Goal: Task Accomplishment & Management: Manage account settings

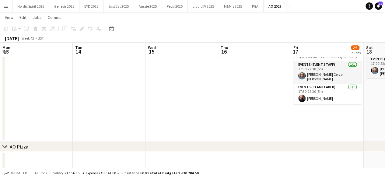
scroll to position [0, 209]
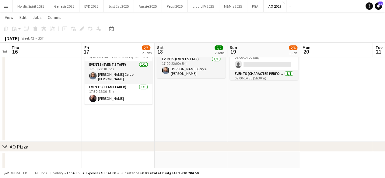
click at [8, 5] on app-icon "Menu" at bounding box center [6, 6] width 5 height 5
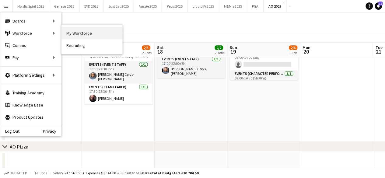
click at [80, 31] on link "My Workforce" at bounding box center [91, 33] width 61 height 12
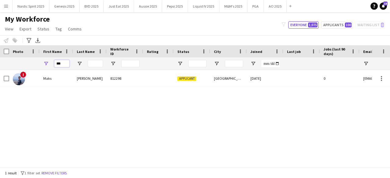
click at [67, 62] on input "***" at bounding box center [61, 63] width 15 height 7
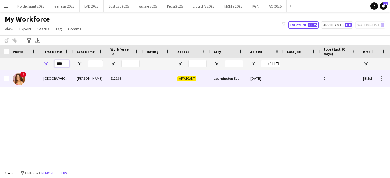
type input "****"
click at [24, 79] on img at bounding box center [19, 79] width 12 height 12
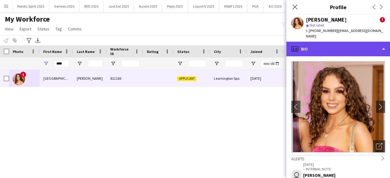
click at [380, 42] on div "profile Bio" at bounding box center [338, 49] width 104 height 15
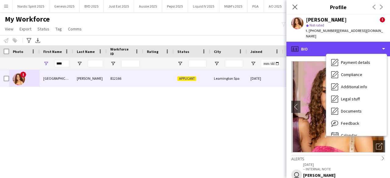
scroll to position [82, 0]
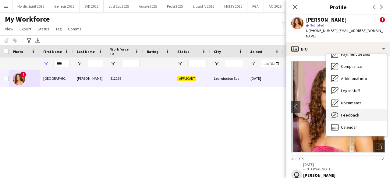
click at [356, 112] on span "Feedback" at bounding box center [350, 114] width 18 height 5
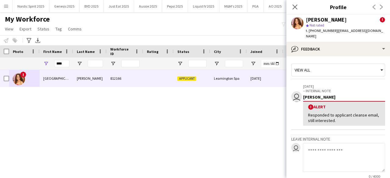
click at [332, 148] on textarea at bounding box center [344, 157] width 82 height 29
paste textarea "**********"
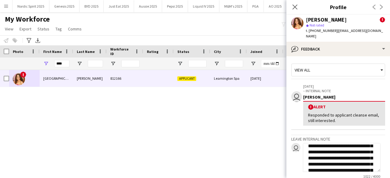
scroll to position [0, 0]
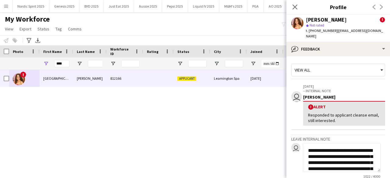
click at [307, 146] on textarea "**********" at bounding box center [342, 157] width 78 height 29
click at [325, 145] on textarea "**********" at bounding box center [342, 157] width 78 height 29
click at [332, 151] on textarea at bounding box center [342, 157] width 78 height 29
click at [332, 149] on textarea "**********" at bounding box center [342, 157] width 78 height 29
click at [366, 150] on textarea "**********" at bounding box center [342, 157] width 78 height 29
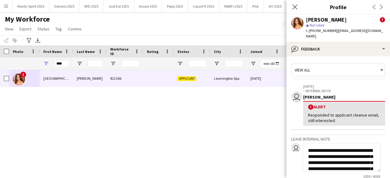
drag, startPoint x: 361, startPoint y: 157, endPoint x: 309, endPoint y: 155, distance: 52.7
click at [309, 155] on textarea at bounding box center [342, 157] width 78 height 29
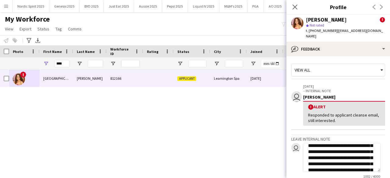
scroll to position [12, 0]
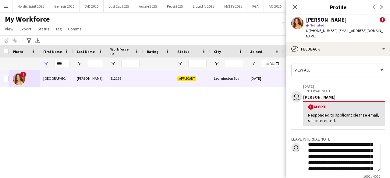
drag, startPoint x: 329, startPoint y: 150, endPoint x: 337, endPoint y: 149, distance: 8.0
click at [337, 149] on textarea "**********" at bounding box center [342, 157] width 78 height 29
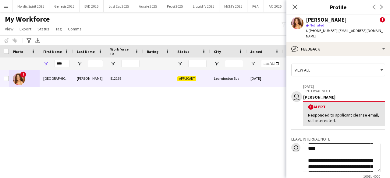
scroll to position [73, 0]
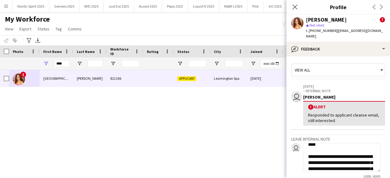
click at [340, 145] on textarea "**********" at bounding box center [342, 157] width 78 height 29
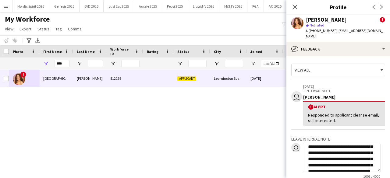
scroll to position [37, 0]
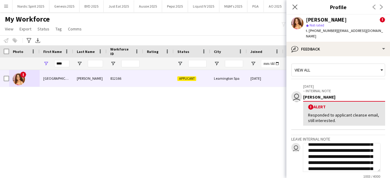
click at [351, 157] on textarea "**********" at bounding box center [342, 157] width 78 height 29
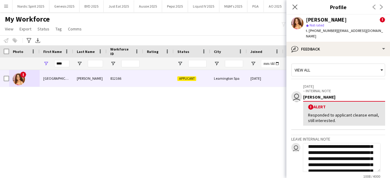
scroll to position [85, 0]
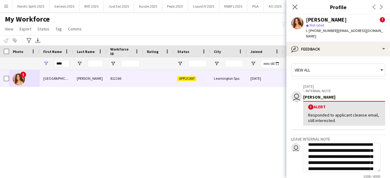
click at [309, 156] on textarea "**********" at bounding box center [342, 157] width 78 height 29
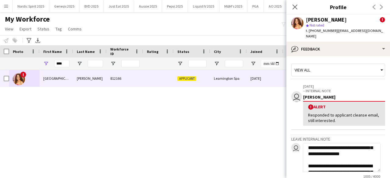
scroll to position [116, 0]
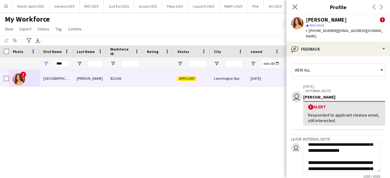
drag, startPoint x: 334, startPoint y: 151, endPoint x: 307, endPoint y: 146, distance: 27.3
click at [307, 146] on textarea "**********" at bounding box center [342, 157] width 78 height 29
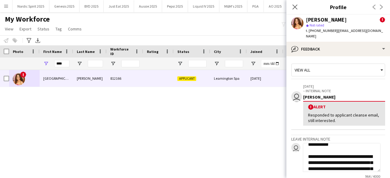
scroll to position [113, 0]
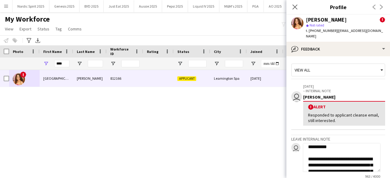
click at [368, 152] on textarea "**********" at bounding box center [342, 157] width 78 height 29
click at [351, 159] on textarea "**********" at bounding box center [342, 157] width 78 height 29
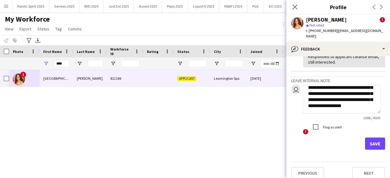
scroll to position [195, 0]
drag, startPoint x: 350, startPoint y: 153, endPoint x: 311, endPoint y: 91, distance: 72.9
click at [311, 91] on textarea at bounding box center [342, 99] width 78 height 29
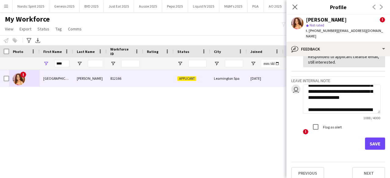
scroll to position [147, 0]
click at [350, 104] on textarea at bounding box center [342, 99] width 78 height 29
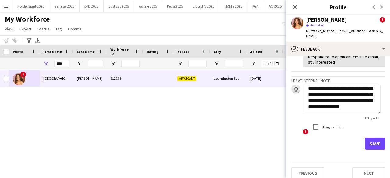
drag, startPoint x: 350, startPoint y: 104, endPoint x: 334, endPoint y: 101, distance: 16.6
click at [334, 103] on textarea at bounding box center [342, 99] width 78 height 29
click at [339, 100] on textarea at bounding box center [342, 99] width 78 height 29
drag, startPoint x: 339, startPoint y: 100, endPoint x: 321, endPoint y: 90, distance: 21.3
click at [321, 90] on textarea at bounding box center [342, 99] width 78 height 29
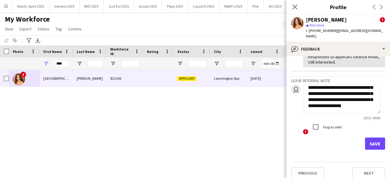
scroll to position [192, 0]
click at [308, 88] on textarea "**********" at bounding box center [342, 99] width 78 height 29
click at [341, 96] on textarea "**********" at bounding box center [342, 99] width 78 height 29
drag, startPoint x: 354, startPoint y: 93, endPoint x: 335, endPoint y: 95, distance: 19.6
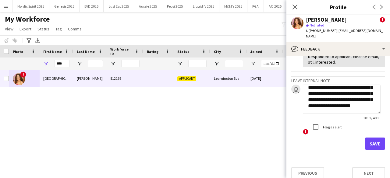
click at [335, 95] on textarea "**********" at bounding box center [342, 99] width 78 height 29
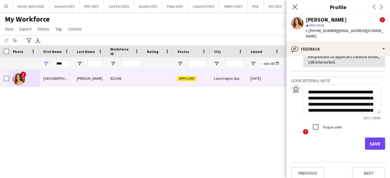
drag, startPoint x: 367, startPoint y: 102, endPoint x: 290, endPoint y: 55, distance: 89.7
click at [290, 56] on app-crew-profile-feedback-tab "View all user [DATE] – INTERNAL NOTE [PERSON_NAME] ! Alert Responded to applica…" at bounding box center [338, 117] width 104 height 122
click at [346, 98] on textarea "**********" at bounding box center [342, 99] width 78 height 29
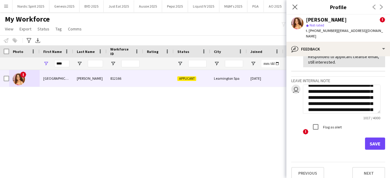
scroll to position [37, 0]
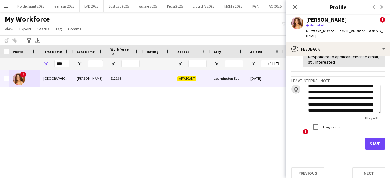
drag, startPoint x: 328, startPoint y: 87, endPoint x: 365, endPoint y: 102, distance: 40.0
click at [365, 102] on textarea "**********" at bounding box center [342, 99] width 78 height 29
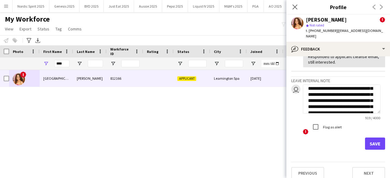
scroll to position [26, 0]
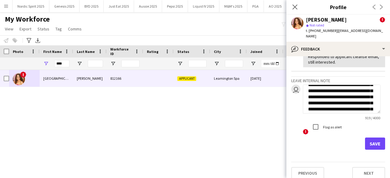
drag, startPoint x: 355, startPoint y: 98, endPoint x: 328, endPoint y: 96, distance: 27.2
click at [328, 96] on textarea "**********" at bounding box center [342, 99] width 78 height 29
paste textarea "**********"
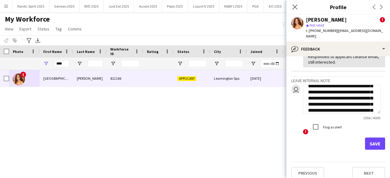
scroll to position [73, 0]
click at [315, 87] on textarea at bounding box center [342, 99] width 78 height 29
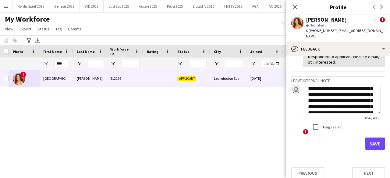
scroll to position [111, 0]
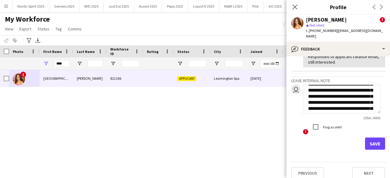
drag, startPoint x: 320, startPoint y: 99, endPoint x: 305, endPoint y: 92, distance: 16.0
click at [305, 92] on textarea at bounding box center [342, 99] width 78 height 29
paste textarea "**********"
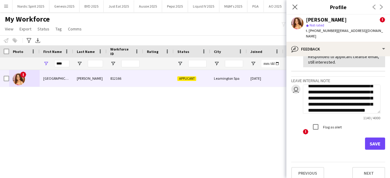
scroll to position [134, 0]
type textarea "**********"
click at [371, 138] on button "Save" at bounding box center [375, 144] width 20 height 12
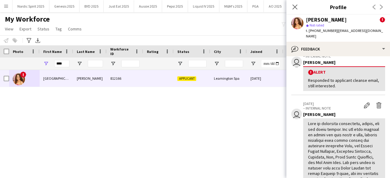
scroll to position [54, 0]
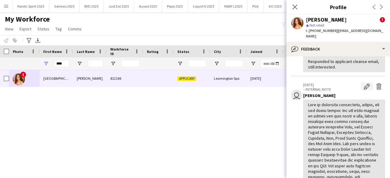
click at [364, 83] on app-icon "Edit internal note" at bounding box center [367, 86] width 6 height 6
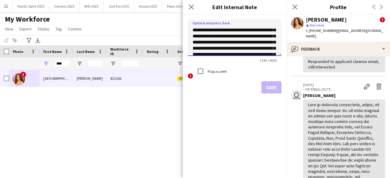
scroll to position [100, 0]
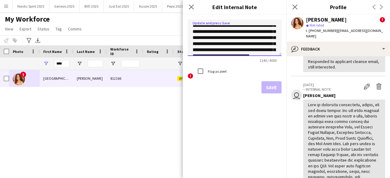
drag, startPoint x: 253, startPoint y: 44, endPoint x: 220, endPoint y: 44, distance: 33.2
click at [220, 44] on textarea at bounding box center [235, 37] width 94 height 37
click at [255, 45] on textarea at bounding box center [235, 37] width 94 height 37
click at [220, 50] on textarea at bounding box center [235, 37] width 94 height 37
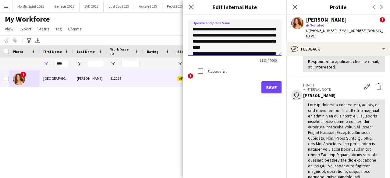
scroll to position [113, 0]
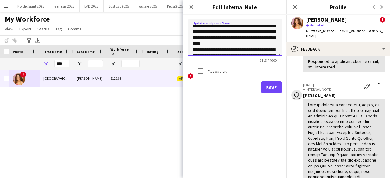
click at [216, 43] on textarea at bounding box center [235, 37] width 94 height 37
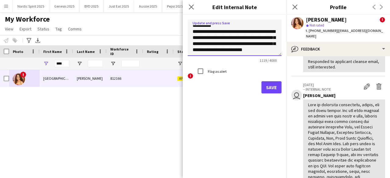
scroll to position [161, 0]
click at [193, 29] on textarea at bounding box center [235, 37] width 94 height 37
type textarea "**********"
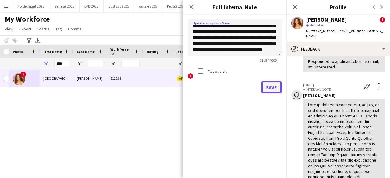
click at [268, 88] on button "Save" at bounding box center [271, 87] width 20 height 12
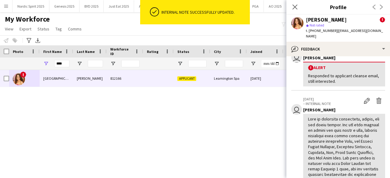
scroll to position [0, 0]
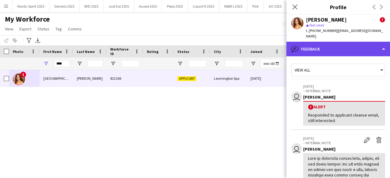
click at [359, 44] on div "bubble-pencil Feedback" at bounding box center [338, 49] width 104 height 15
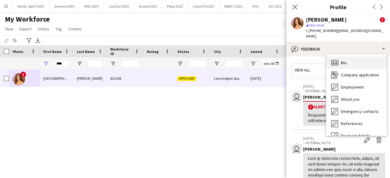
click at [367, 57] on div "Bio Bio" at bounding box center [356, 63] width 60 height 12
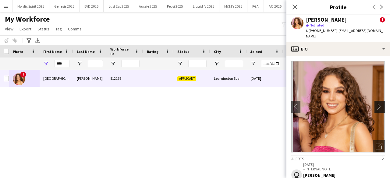
click at [378, 104] on app-icon "chevron-right" at bounding box center [380, 107] width 9 height 6
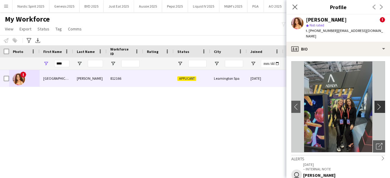
click at [378, 104] on app-icon "chevron-right" at bounding box center [380, 107] width 9 height 6
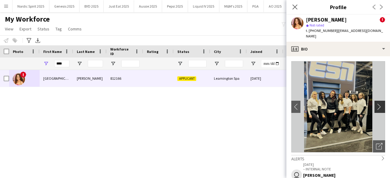
click at [378, 104] on app-icon "chevron-right" at bounding box center [380, 107] width 9 height 6
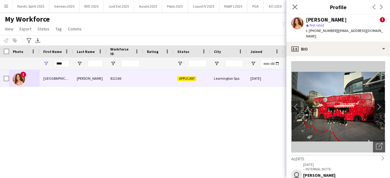
click at [378, 104] on app-icon "chevron-right" at bounding box center [380, 107] width 9 height 6
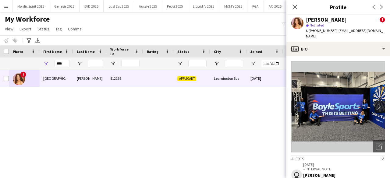
click at [378, 104] on app-icon "chevron-right" at bounding box center [380, 107] width 9 height 6
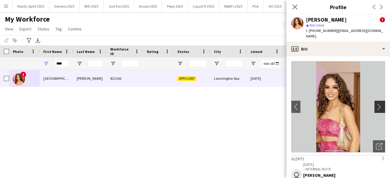
click at [378, 104] on app-icon "chevron-right" at bounding box center [380, 107] width 9 height 6
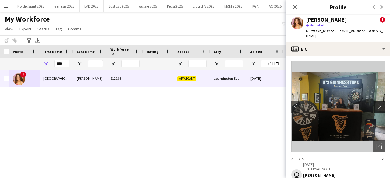
click at [378, 104] on app-icon "chevron-right" at bounding box center [380, 107] width 9 height 6
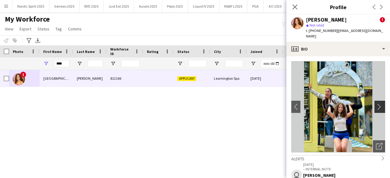
click at [378, 104] on app-icon "chevron-right" at bounding box center [380, 107] width 9 height 6
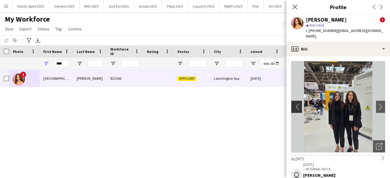
click at [293, 104] on app-icon "chevron-left" at bounding box center [295, 107] width 9 height 6
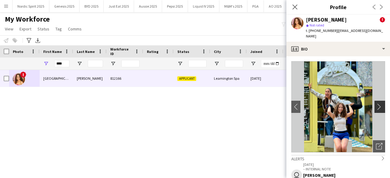
click at [376, 104] on app-icon "chevron-right" at bounding box center [380, 107] width 9 height 6
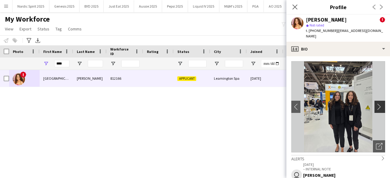
click at [376, 104] on app-icon "chevron-right" at bounding box center [380, 107] width 9 height 6
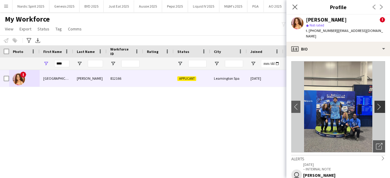
click at [376, 104] on app-icon "chevron-right" at bounding box center [380, 107] width 9 height 6
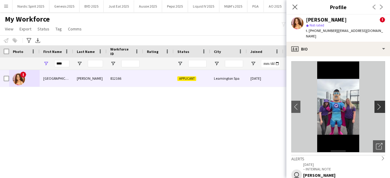
click at [376, 104] on app-icon "chevron-right" at bounding box center [380, 107] width 9 height 6
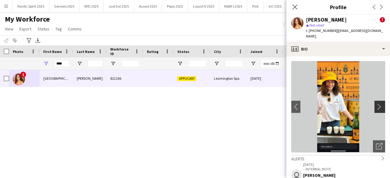
click at [376, 104] on app-icon "chevron-right" at bounding box center [380, 107] width 9 height 6
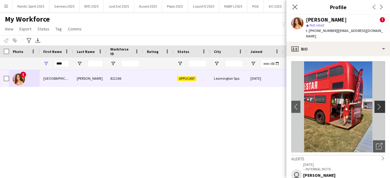
click at [376, 104] on app-icon "chevron-right" at bounding box center [380, 107] width 9 height 6
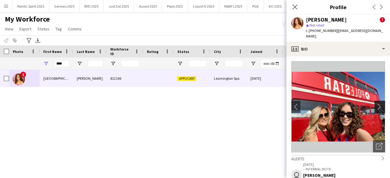
click at [376, 104] on app-icon "chevron-right" at bounding box center [380, 107] width 9 height 6
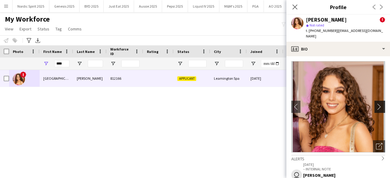
click at [376, 104] on app-icon "chevron-right" at bounding box center [380, 107] width 9 height 6
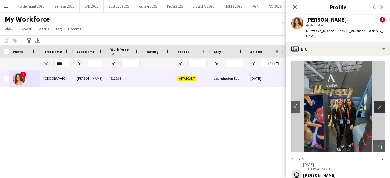
click at [376, 104] on app-icon "chevron-right" at bounding box center [380, 107] width 9 height 6
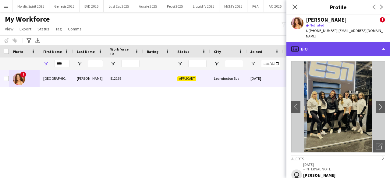
click at [315, 43] on div "profile Bio" at bounding box center [338, 49] width 104 height 15
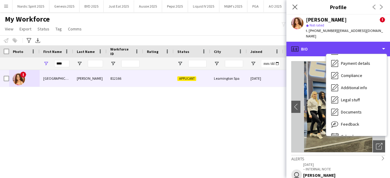
scroll to position [82, 0]
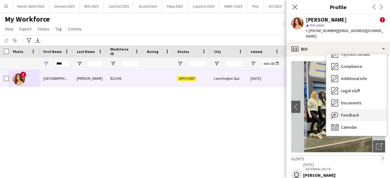
click at [364, 113] on div "Feedback Feedback" at bounding box center [356, 115] width 60 height 12
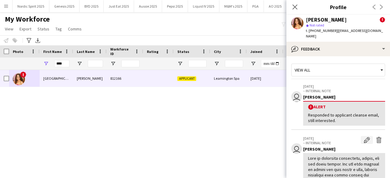
click at [364, 137] on app-icon "Edit internal note" at bounding box center [367, 140] width 6 height 6
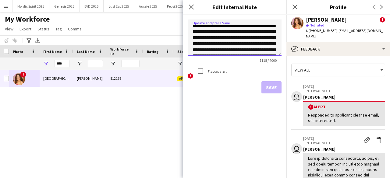
scroll to position [12, 0]
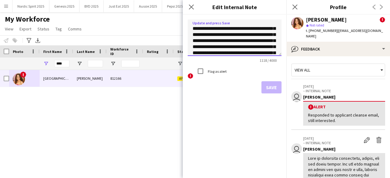
click at [245, 53] on textarea at bounding box center [235, 37] width 94 height 37
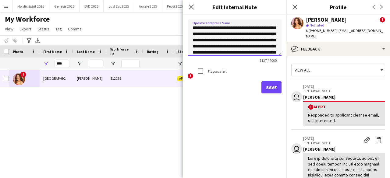
scroll to position [19, 0]
type textarea "**********"
click at [275, 89] on button "Save" at bounding box center [271, 87] width 20 height 12
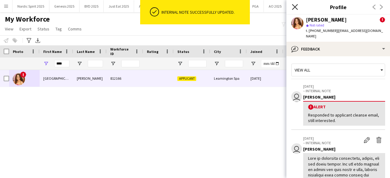
click at [295, 9] on icon "Close pop-in" at bounding box center [295, 7] width 6 height 6
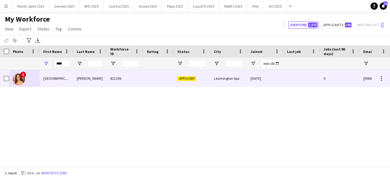
click at [21, 83] on img at bounding box center [19, 79] width 12 height 12
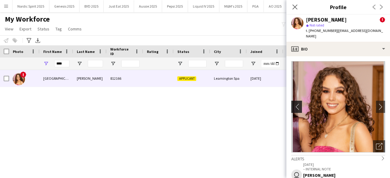
click at [293, 104] on app-icon "chevron-left" at bounding box center [295, 107] width 9 height 6
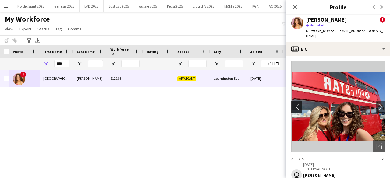
click at [293, 104] on app-icon "chevron-left" at bounding box center [295, 107] width 9 height 6
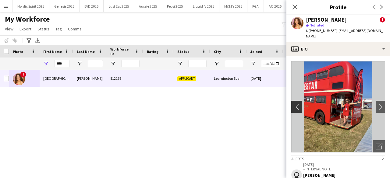
click at [293, 104] on app-icon "chevron-left" at bounding box center [295, 107] width 9 height 6
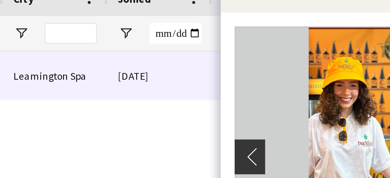
click at [294, 104] on app-icon "chevron-left" at bounding box center [295, 107] width 9 height 6
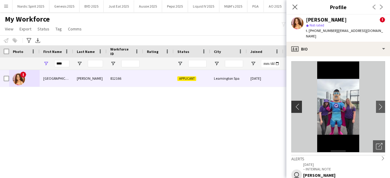
click at [293, 104] on app-icon "chevron-left" at bounding box center [295, 107] width 9 height 6
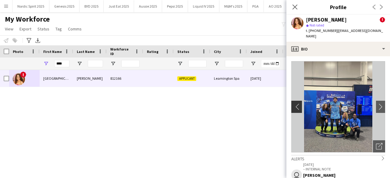
click at [297, 104] on app-icon "chevron-left" at bounding box center [295, 107] width 9 height 6
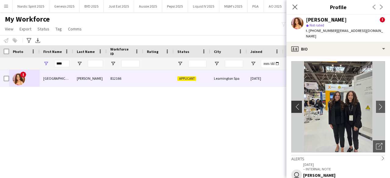
click at [297, 104] on app-icon "chevron-left" at bounding box center [295, 107] width 9 height 6
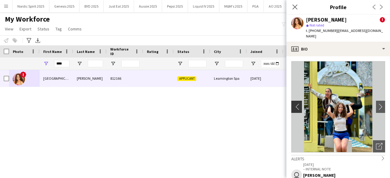
click at [297, 104] on app-icon "chevron-left" at bounding box center [295, 107] width 9 height 6
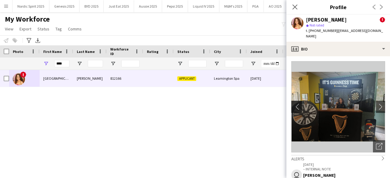
click at [297, 104] on app-icon "chevron-left" at bounding box center [295, 107] width 9 height 6
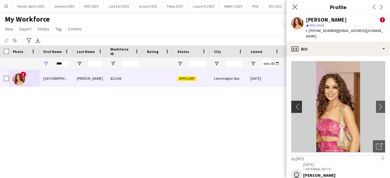
click at [295, 104] on app-icon "chevron-left" at bounding box center [295, 107] width 9 height 6
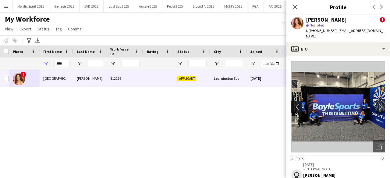
click at [295, 104] on app-icon "chevron-left" at bounding box center [295, 107] width 9 height 6
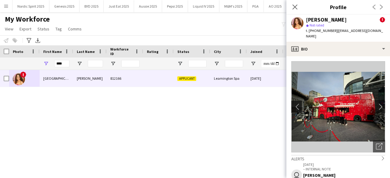
click at [295, 104] on app-icon "chevron-left" at bounding box center [295, 107] width 9 height 6
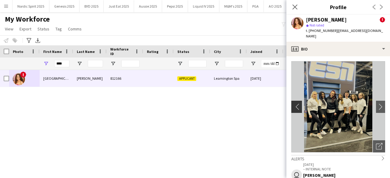
click at [295, 104] on app-icon "chevron-left" at bounding box center [295, 107] width 9 height 6
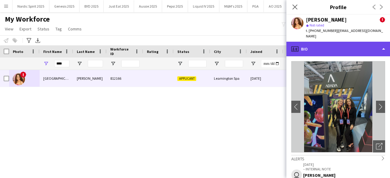
click at [320, 43] on div "profile Bio" at bounding box center [338, 49] width 104 height 15
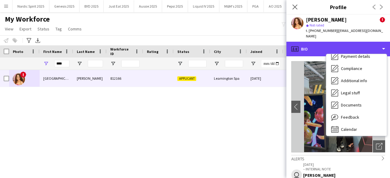
scroll to position [82, 0]
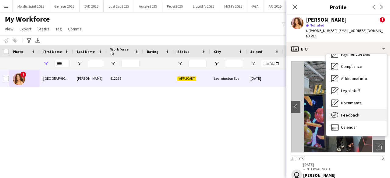
click at [362, 109] on div "Feedback Feedback" at bounding box center [356, 115] width 60 height 12
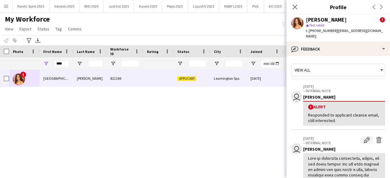
click at [364, 137] on app-icon "Edit internal note" at bounding box center [367, 140] width 6 height 6
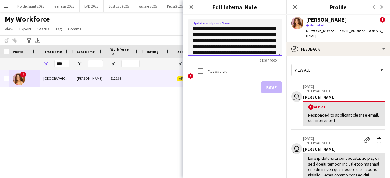
scroll to position [24, 0]
click at [245, 40] on textarea at bounding box center [235, 37] width 94 height 37
type textarea "**********"
click at [267, 86] on button "Save" at bounding box center [271, 87] width 20 height 12
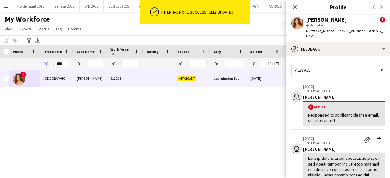
click at [226, 112] on div "! [PERSON_NAME] 812166 Applicant [GEOGRAPHIC_DATA] [DATE] 0 [EMAIL_ADDRESS][DOM…" at bounding box center [185, 116] width 371 height 93
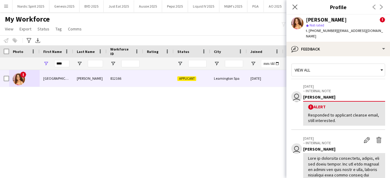
click at [297, 26] on app-user-avatar at bounding box center [297, 23] width 12 height 12
click at [374, 8] on div "Previous Next" at bounding box center [377, 7] width 24 height 14
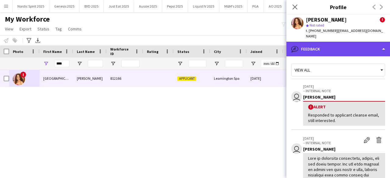
click at [384, 42] on div "bubble-pencil Feedback" at bounding box center [338, 49] width 104 height 15
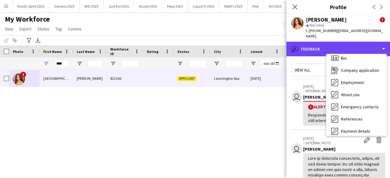
scroll to position [0, 0]
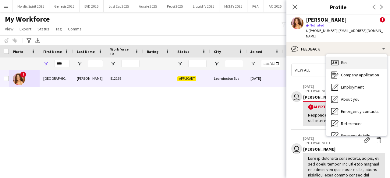
click at [366, 57] on div "Bio Bio" at bounding box center [356, 63] width 60 height 12
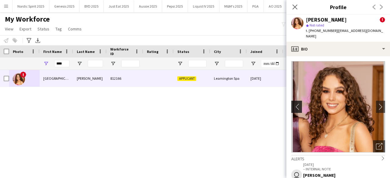
click at [295, 105] on button "chevron-left" at bounding box center [296, 107] width 12 height 12
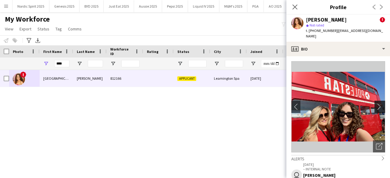
click at [379, 104] on app-icon "chevron-right" at bounding box center [380, 107] width 9 height 6
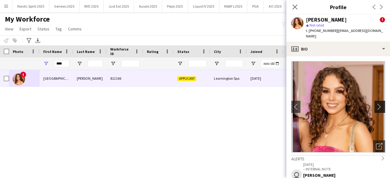
click at [378, 104] on app-icon "chevron-right" at bounding box center [380, 107] width 9 height 6
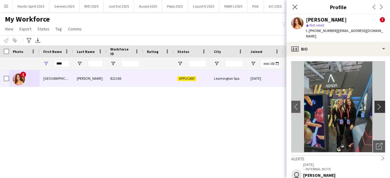
click at [378, 104] on app-icon "chevron-right" at bounding box center [380, 107] width 9 height 6
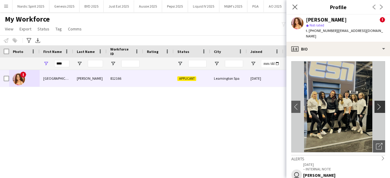
click at [378, 104] on app-icon "chevron-right" at bounding box center [380, 107] width 9 height 6
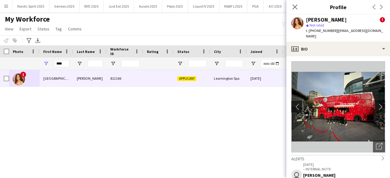
click at [293, 101] on button "chevron-left" at bounding box center [296, 107] width 12 height 12
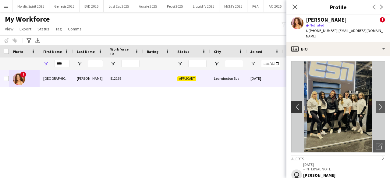
click at [293, 101] on button "chevron-left" at bounding box center [296, 107] width 12 height 12
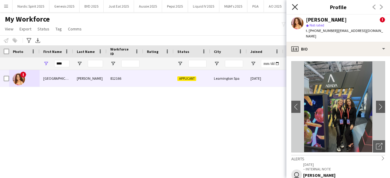
click at [294, 5] on icon "Close pop-in" at bounding box center [295, 7] width 6 height 6
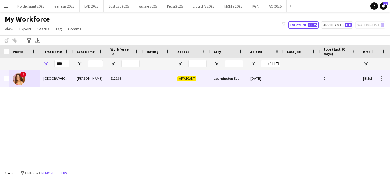
click at [20, 77] on img at bounding box center [19, 79] width 12 height 12
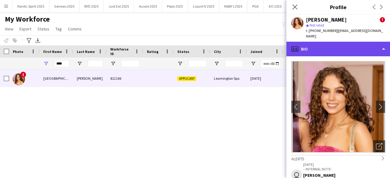
click at [341, 50] on div "profile Bio" at bounding box center [338, 49] width 104 height 15
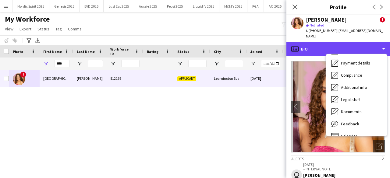
scroll to position [82, 0]
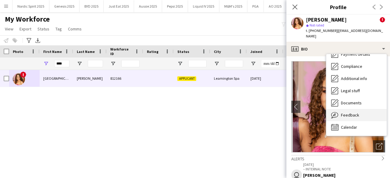
click at [362, 109] on div "Feedback Feedback" at bounding box center [356, 115] width 60 height 12
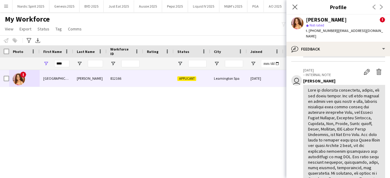
scroll to position [65, 0]
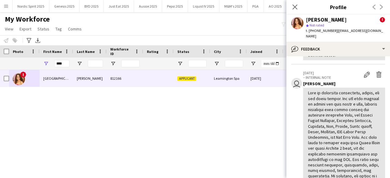
drag, startPoint x: 333, startPoint y: 142, endPoint x: 304, endPoint y: 89, distance: 60.2
click at [304, 89] on div at bounding box center [344, 179] width 82 height 182
copy div "Roma is extremely personable, bubbly, and has great energy. She has been workin…"
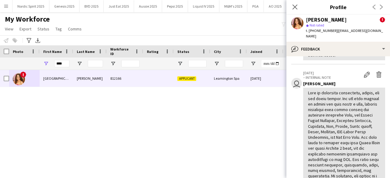
click at [64, 59] on div "****" at bounding box center [61, 64] width 15 height 12
click at [64, 65] on input "****" at bounding box center [61, 63] width 15 height 7
click at [64, 64] on input "****" at bounding box center [61, 63] width 15 height 7
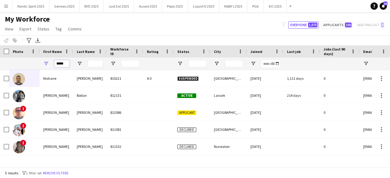
type input "*****"
click at [95, 62] on input "Last Name Filter Input" at bounding box center [95, 63] width 15 height 7
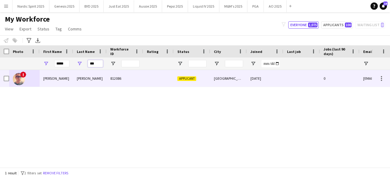
type input "***"
click at [18, 79] on img at bounding box center [19, 79] width 12 height 12
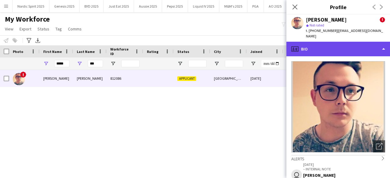
click at [343, 45] on div "profile Bio" at bounding box center [338, 49] width 104 height 15
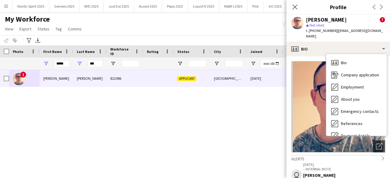
click at [358, 155] on div "Alerts chevron-right" at bounding box center [338, 158] width 94 height 7
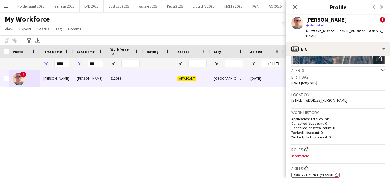
scroll to position [0, 0]
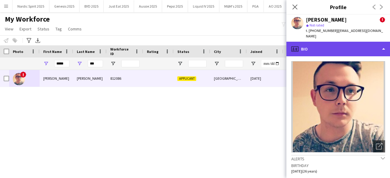
click at [384, 44] on div "profile Bio" at bounding box center [338, 49] width 104 height 15
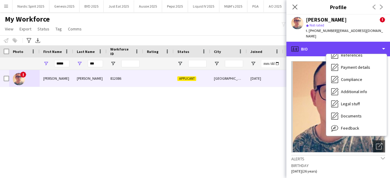
scroll to position [82, 0]
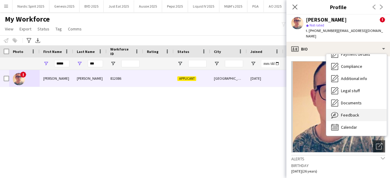
click at [365, 109] on div "Feedback Feedback" at bounding box center [356, 115] width 60 height 12
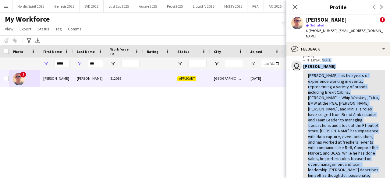
scroll to position [76, 0]
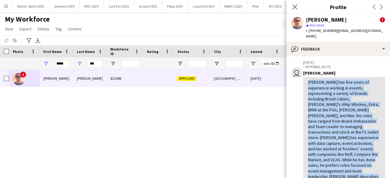
drag, startPoint x: 372, startPoint y: 128, endPoint x: 305, endPoint y: 75, distance: 84.8
click at [305, 77] on div "[PERSON_NAME] has five years of experience working in events, representing a va…" at bounding box center [344, 148] width 82 height 143
copy div "[PERSON_NAME] has five years of experience working in events, representing a va…"
click at [293, 6] on icon "Close pop-in" at bounding box center [295, 7] width 6 height 6
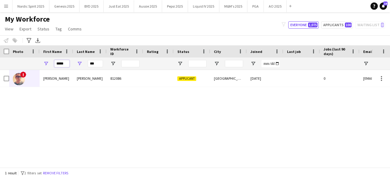
click at [62, 66] on input "*****" at bounding box center [61, 63] width 15 height 7
click at [61, 66] on input "*****" at bounding box center [61, 63] width 15 height 7
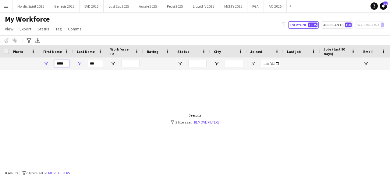
type input "*****"
click at [98, 63] on input "***" at bounding box center [95, 63] width 15 height 7
type input "*"
type input "***"
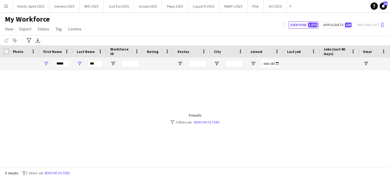
click at [201, 121] on link "Remove filters" at bounding box center [206, 122] width 25 height 5
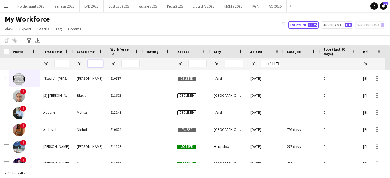
click at [93, 61] on input "Last Name Filter Input" at bounding box center [95, 63] width 15 height 7
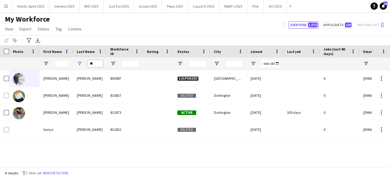
type input "*"
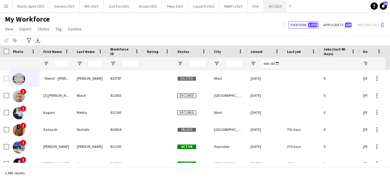
click at [278, 9] on button "AO 2025 Close" at bounding box center [275, 6] width 23 height 12
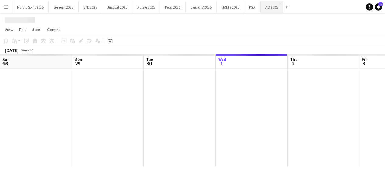
scroll to position [0, 146]
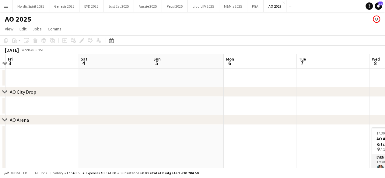
drag, startPoint x: 241, startPoint y: 106, endPoint x: 47, endPoint y: 83, distance: 195.6
click at [46, 83] on app-calendar-viewport "Tue 30 Wed 1 1/1 1 Job Thu 2 Fri 3 Sat 4 Sun 5 Mon 6 Tue 7 Wed 8 3/4 2 Jobs Thu…" at bounding box center [192, 180] width 385 height 253
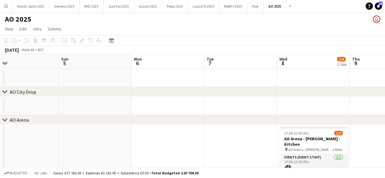
scroll to position [0, 198]
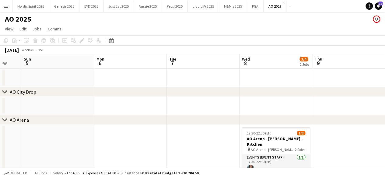
drag, startPoint x: 317, startPoint y: 101, endPoint x: 200, endPoint y: 110, distance: 116.9
click at [200, 110] on app-calendar-viewport "Thu 2 Fri 3 Sat 4 Sun 5 Mon 6 Tue 7 Wed 8 3/4 2 Jobs Thu 9 Fri 10 Sat 11 Sun 12…" at bounding box center [192, 180] width 385 height 253
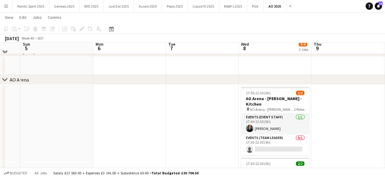
scroll to position [47, 0]
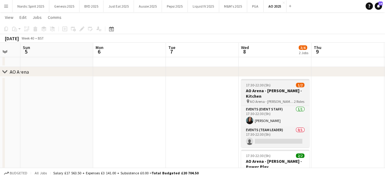
click at [293, 83] on div "17:30-22:30 (5h) 1/2" at bounding box center [275, 85] width 68 height 5
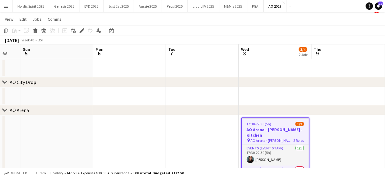
scroll to position [0, 0]
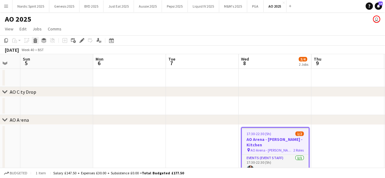
click at [36, 40] on icon "Delete" at bounding box center [35, 40] width 5 height 5
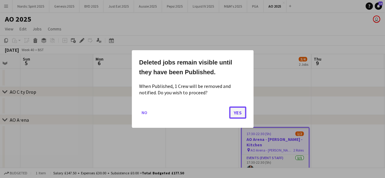
click at [239, 113] on button "Yes" at bounding box center [237, 113] width 17 height 12
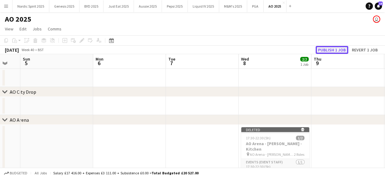
click at [339, 48] on button "Publish 1 job" at bounding box center [332, 50] width 33 height 8
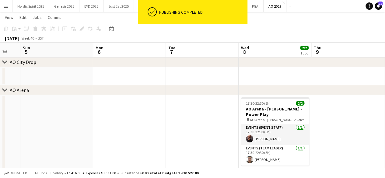
scroll to position [30, 0]
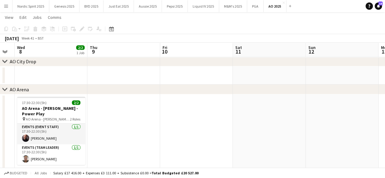
drag, startPoint x: 350, startPoint y: 124, endPoint x: 137, endPoint y: 149, distance: 214.9
click at [126, 149] on app-calendar-viewport "Sat 4 Sun 5 Mon 6 Tue 7 Wed 8 2/2 1 Job Thu 9 Fri 10 Sat 11 Sun 12 Mon 13 Tue 1…" at bounding box center [192, 124] width 385 height 260
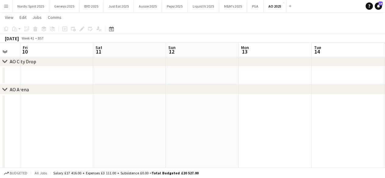
drag, startPoint x: 196, startPoint y: 153, endPoint x: 94, endPoint y: 154, distance: 102.0
click at [77, 153] on app-calendar-viewport "Mon 6 Tue 7 Wed 8 2/2 1 Job Thu 9 Fri 10 Sat 11 Sun 12 Mon 13 Tue 14 Wed 15 Thu…" at bounding box center [192, 124] width 385 height 260
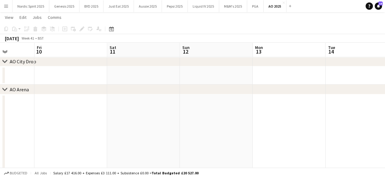
drag, startPoint x: 211, startPoint y: 143, endPoint x: 74, endPoint y: 142, distance: 136.7
click at [66, 144] on app-calendar-viewport "Mon 6 Tue 7 Wed 8 2/2 1 Job Thu 9 Fri 10 Sat 11 Sun 12 Mon 13 Tue 14 Wed 15 Thu…" at bounding box center [192, 124] width 385 height 260
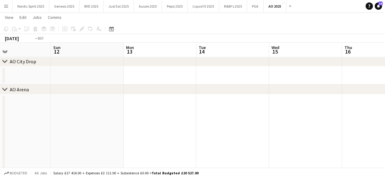
drag, startPoint x: 190, startPoint y: 136, endPoint x: 110, endPoint y: 129, distance: 80.4
click at [71, 127] on app-calendar-viewport "Wed 8 2/2 1 Job Thu 9 Fri 10 Sat 11 Sun 12 Mon 13 Tue 14 Wed 15 Thu 16 Fri 17 2…" at bounding box center [192, 125] width 385 height 262
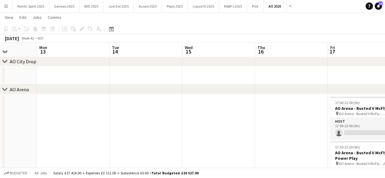
drag, startPoint x: 111, startPoint y: 123, endPoint x: 75, endPoint y: 126, distance: 36.0
click at [75, 126] on app-calendar-viewport "Fri 10 Sat 11 Sun 12 Mon 13 Tue 14 Wed 15 Thu 16 Fri 17 2/3 2 Jobs Sat 18 2/2 2…" at bounding box center [192, 125] width 385 height 262
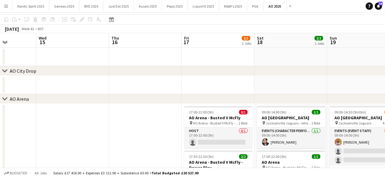
scroll to position [0, 0]
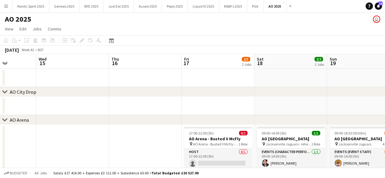
click at [9, 5] on button "Menu" at bounding box center [6, 6] width 12 height 12
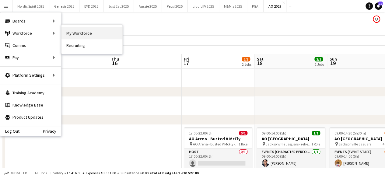
click at [88, 34] on link "My Workforce" at bounding box center [91, 33] width 61 height 12
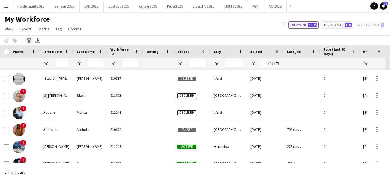
click at [30, 42] on icon "Advanced filters" at bounding box center [28, 40] width 5 height 5
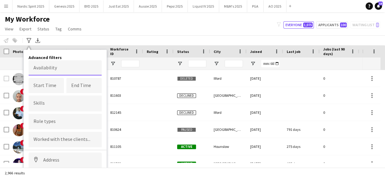
click at [64, 70] on body "Menu Boards Boards Boards All jobs Status Workforce Workforce My Workforce Recr…" at bounding box center [192, 89] width 385 height 178
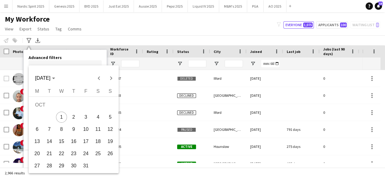
click at [111, 139] on span "19" at bounding box center [110, 141] width 11 height 11
type input "**********"
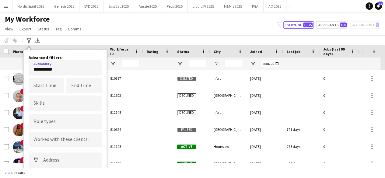
click at [57, 136] on div at bounding box center [65, 140] width 73 height 16
click at [52, 158] on div at bounding box center [192, 89] width 385 height 178
click at [52, 158] on input at bounding box center [65, 160] width 73 height 15
type input "**********"
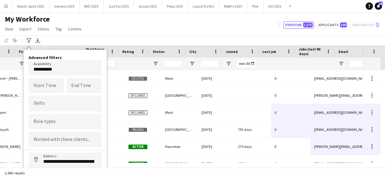
scroll to position [0, 49]
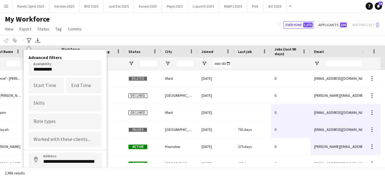
drag, startPoint x: 346, startPoint y: 145, endPoint x: 389, endPoint y: 90, distance: 69.9
click at [385, 90] on html "Menu Boards Boards Boards All jobs Status Workforce Workforce My Workforce Recr…" at bounding box center [192, 89] width 385 height 178
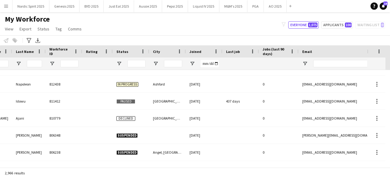
drag, startPoint x: 389, startPoint y: 92, endPoint x: 388, endPoint y: 132, distance: 39.9
click at [385, 132] on div at bounding box center [387, 116] width 5 height 93
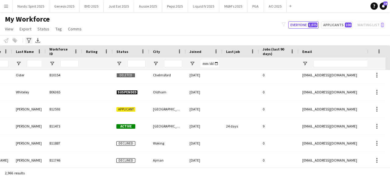
click at [27, 40] on icon "Advanced filters" at bounding box center [28, 40] width 5 height 5
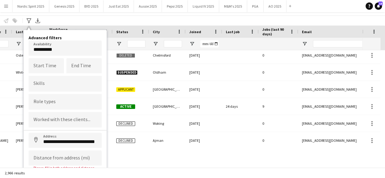
scroll to position [38, 0]
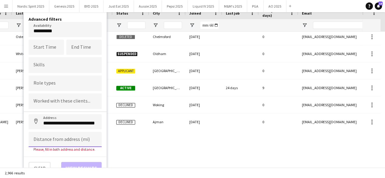
click at [88, 135] on input at bounding box center [65, 139] width 73 height 15
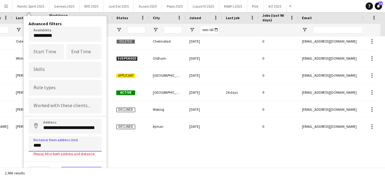
type input "*****"
click at [85, 164] on button "View results" at bounding box center [81, 168] width 40 height 12
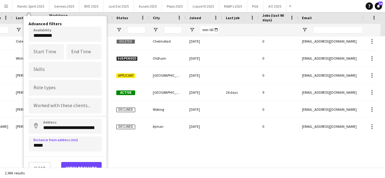
type input "**********"
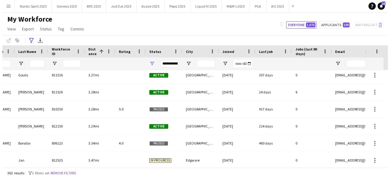
scroll to position [0, 0]
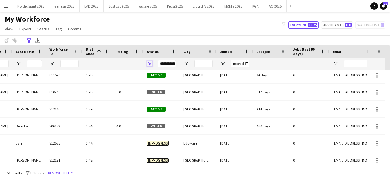
click at [150, 62] on span "Open Filter Menu" at bounding box center [149, 63] width 5 height 5
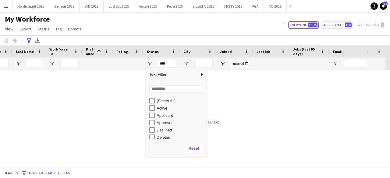
type input "**********"
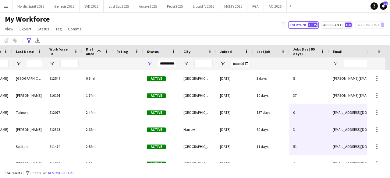
click at [193, 34] on div "My Workforce View Views Default view Compliance Log New view Update view Delete…" at bounding box center [195, 25] width 390 height 21
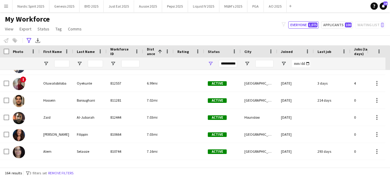
scroll to position [688, 0]
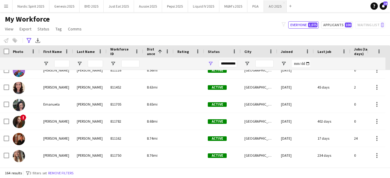
click at [267, 5] on button "AO 2025 Close" at bounding box center [275, 6] width 23 height 12
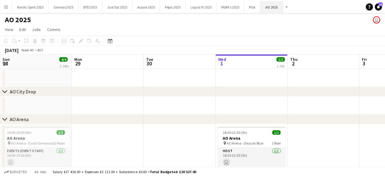
scroll to position [0, 146]
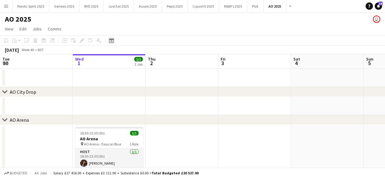
click at [110, 43] on div "Date picker" at bounding box center [111, 40] width 7 height 7
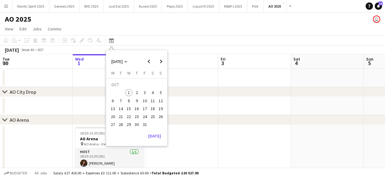
click at [159, 108] on span "19" at bounding box center [160, 108] width 7 height 7
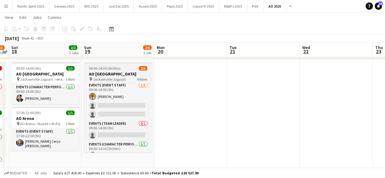
scroll to position [0, 0]
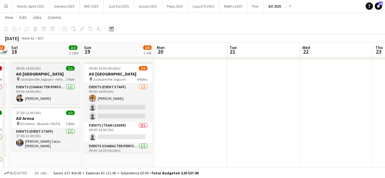
click at [42, 69] on div "09:00-14:00 (5h) 1/1" at bounding box center [45, 68] width 68 height 5
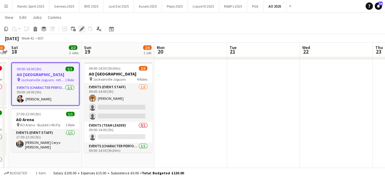
click at [82, 30] on icon "Edit" at bounding box center [81, 28] width 5 height 5
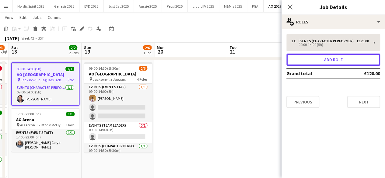
click at [309, 62] on button "Add role" at bounding box center [333, 60] width 94 height 12
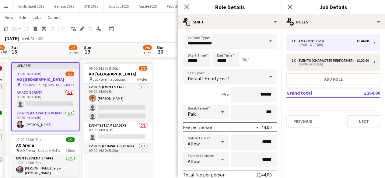
click at [264, 41] on span at bounding box center [270, 41] width 13 height 15
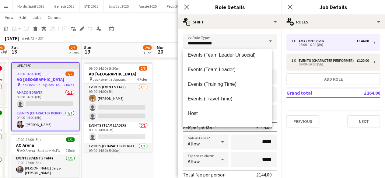
scroll to position [163, 0]
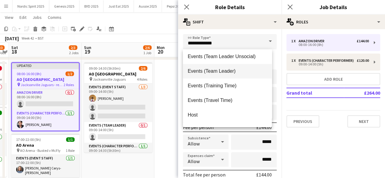
click at [241, 72] on span "Events (Team Leader)" at bounding box center [227, 71] width 79 height 6
type input "**********"
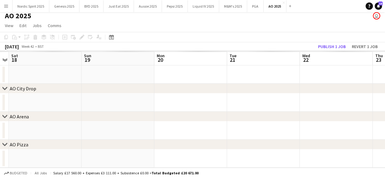
scroll to position [2, 0]
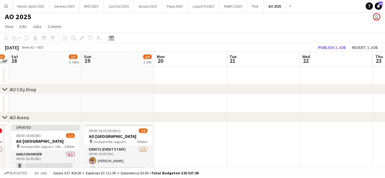
click at [110, 36] on icon "Date picker" at bounding box center [111, 38] width 5 height 5
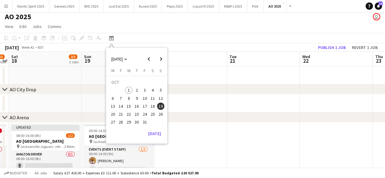
click at [131, 97] on span "8" at bounding box center [128, 98] width 7 height 7
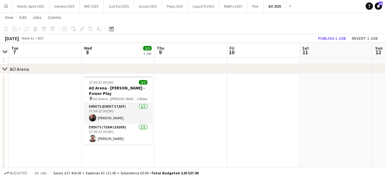
scroll to position [51, 0]
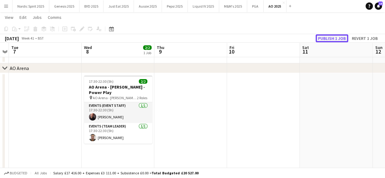
click at [340, 36] on button "Publish 1 job" at bounding box center [332, 38] width 33 height 8
click at [111, 30] on icon "Date picker" at bounding box center [111, 28] width 5 height 5
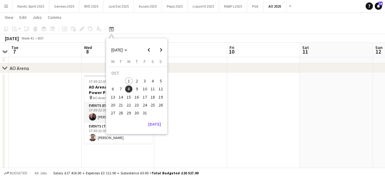
click at [152, 96] on span "18" at bounding box center [152, 96] width 7 height 7
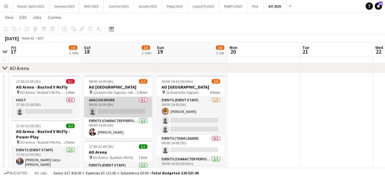
click at [122, 100] on app-card-role "Amazon Driver 0/1 08:00-16:00 (8h) single-neutral-actions" at bounding box center [118, 107] width 68 height 21
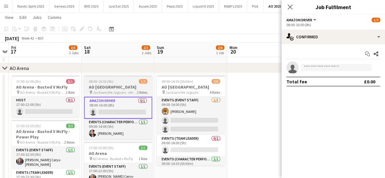
click at [120, 86] on h3 "AO [GEOGRAPHIC_DATA]" at bounding box center [118, 86] width 68 height 5
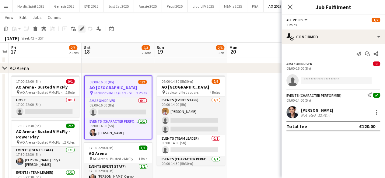
click at [83, 28] on icon at bounding box center [81, 28] width 3 height 3
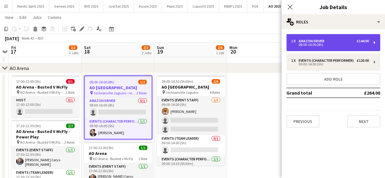
click at [305, 45] on div "08:00-16:00 (8h)" at bounding box center [330, 44] width 78 height 3
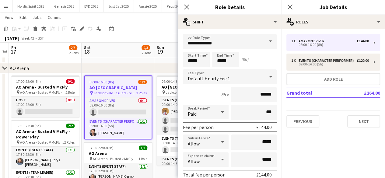
click at [267, 40] on span at bounding box center [270, 41] width 13 height 15
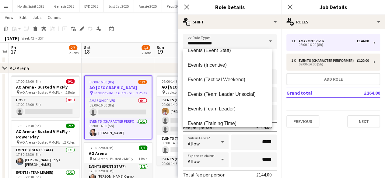
scroll to position [126, 0]
click at [237, 111] on mat-option "Events (Team Leader)" at bounding box center [227, 108] width 89 height 15
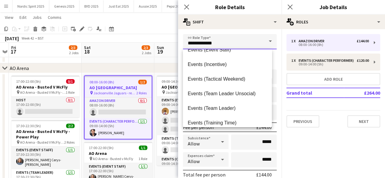
type input "**********"
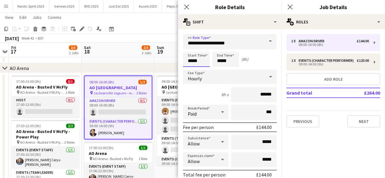
click at [203, 64] on input "*****" at bounding box center [196, 59] width 27 height 15
click at [261, 94] on input "******" at bounding box center [254, 94] width 46 height 15
type input "******"
click at [260, 159] on input "*****" at bounding box center [254, 159] width 46 height 15
type input "******"
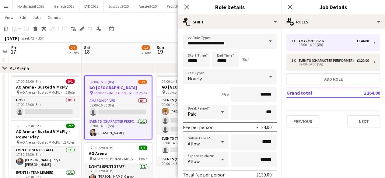
click at [206, 96] on div "8h x ******" at bounding box center [230, 94] width 94 height 15
click at [206, 62] on input "*****" at bounding box center [196, 59] width 27 height 15
click at [190, 49] on div at bounding box center [190, 49] width 12 height 6
click at [202, 46] on div at bounding box center [202, 49] width 12 height 6
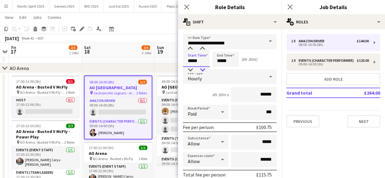
click at [201, 68] on div at bounding box center [202, 70] width 12 height 6
type input "*****"
click at [201, 68] on div at bounding box center [202, 70] width 12 height 6
click at [230, 61] on input "*****" at bounding box center [225, 59] width 27 height 15
click at [222, 68] on div at bounding box center [219, 70] width 12 height 6
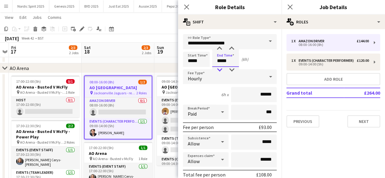
type input "*****"
click at [222, 68] on div at bounding box center [219, 70] width 12 height 6
click at [207, 61] on input "*****" at bounding box center [196, 59] width 27 height 15
click at [190, 70] on div at bounding box center [190, 70] width 12 height 6
click at [201, 50] on div at bounding box center [202, 49] width 12 height 6
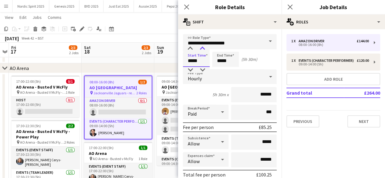
click at [202, 50] on div at bounding box center [202, 49] width 12 height 6
type input "*****"
click at [202, 50] on div at bounding box center [202, 49] width 12 height 6
click at [233, 62] on input "*****" at bounding box center [225, 59] width 27 height 15
click at [232, 49] on div at bounding box center [232, 49] width 12 height 6
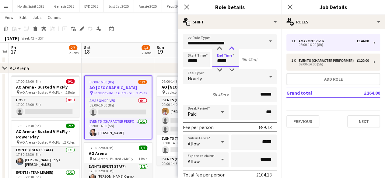
click at [232, 49] on div at bounding box center [232, 49] width 12 height 6
click at [230, 68] on div at bounding box center [232, 70] width 12 height 6
click at [216, 69] on div at bounding box center [219, 70] width 12 height 6
click at [231, 51] on div at bounding box center [232, 49] width 12 height 6
type input "*****"
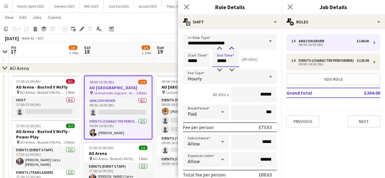
click at [231, 51] on div at bounding box center [232, 49] width 12 height 6
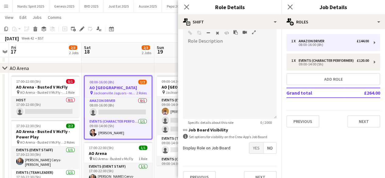
scroll to position [203, 0]
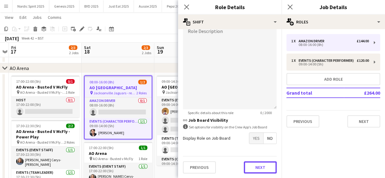
click at [262, 165] on button "Next" at bounding box center [260, 167] width 33 height 12
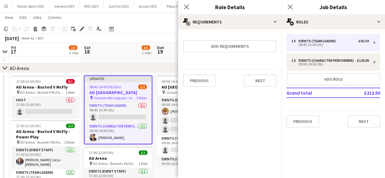
scroll to position [0, 0]
click at [264, 81] on button "Next" at bounding box center [260, 81] width 33 height 12
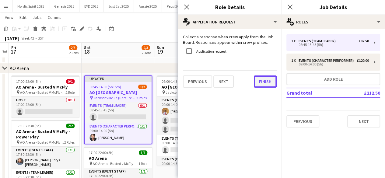
click at [264, 81] on button "Finish" at bounding box center [265, 82] width 23 height 12
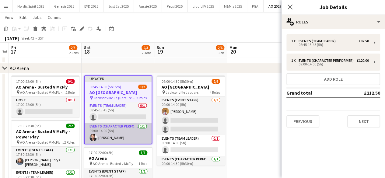
click at [120, 135] on app-card-role "Events (Character Performer) [DATE] 09:00-14:00 (5h) [PERSON_NAME]" at bounding box center [118, 133] width 67 height 21
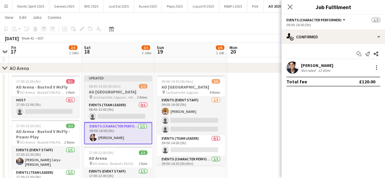
click at [121, 85] on div "08:45-14:00 (5h15m) 1/2" at bounding box center [118, 86] width 68 height 5
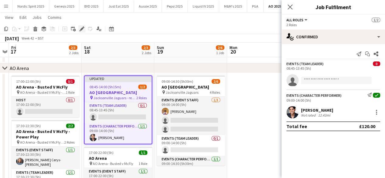
click at [83, 28] on icon at bounding box center [81, 28] width 3 height 3
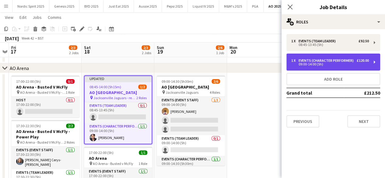
click at [323, 61] on div "Events (Character Performer)" at bounding box center [328, 60] width 58 height 4
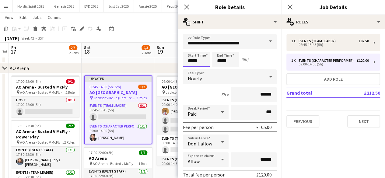
click at [203, 61] on input "*****" at bounding box center [196, 59] width 27 height 15
click at [202, 69] on div at bounding box center [202, 70] width 12 height 6
type input "*****"
click at [191, 69] on div at bounding box center [190, 70] width 12 height 6
click at [231, 63] on input "*****" at bounding box center [225, 59] width 27 height 15
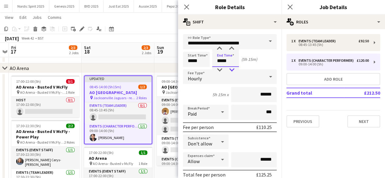
click at [232, 67] on div at bounding box center [232, 70] width 12 height 6
type input "*****"
click at [219, 67] on div at bounding box center [219, 70] width 12 height 6
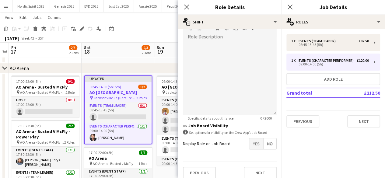
scroll to position [203, 0]
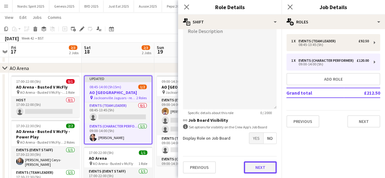
click at [267, 163] on button "Next" at bounding box center [260, 167] width 33 height 12
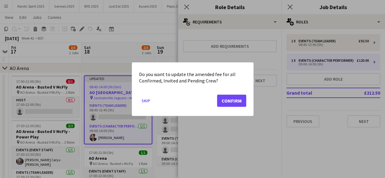
scroll to position [0, 0]
click at [239, 103] on button "Confirm" at bounding box center [231, 100] width 29 height 12
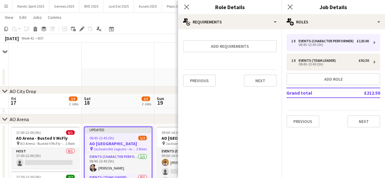
scroll to position [51, 0]
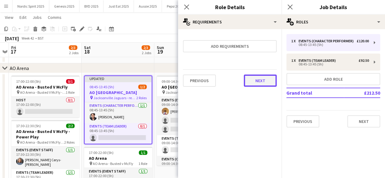
click at [257, 84] on button "Next" at bounding box center [260, 81] width 33 height 12
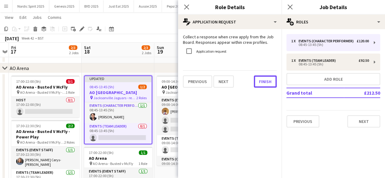
click at [257, 84] on button "Finish" at bounding box center [265, 82] width 23 height 12
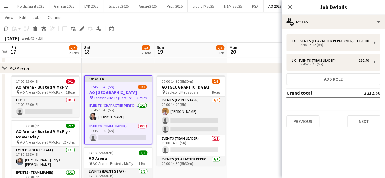
click at [253, 93] on app-date-cell at bounding box center [263, 140] width 73 height 134
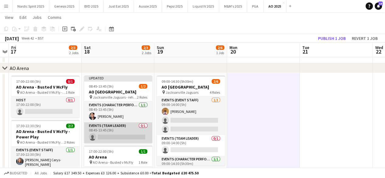
click at [123, 136] on app-card-role "Events (Team Leader) 0/1 08:45-13:45 (5h) single-neutral-actions" at bounding box center [118, 132] width 68 height 21
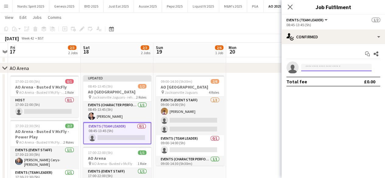
click at [317, 65] on input at bounding box center [336, 67] width 71 height 7
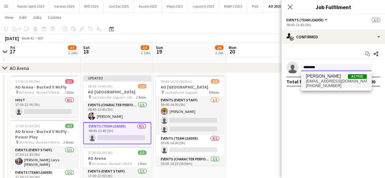
type input "********"
click at [317, 79] on span "[EMAIL_ADDRESS][DOMAIN_NAME]" at bounding box center [336, 81] width 61 height 5
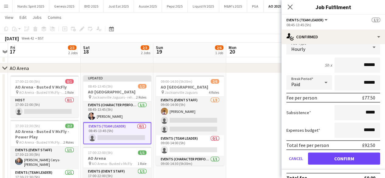
scroll to position [51, 0]
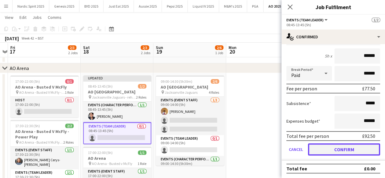
click at [350, 144] on button "Confirm" at bounding box center [344, 149] width 72 height 12
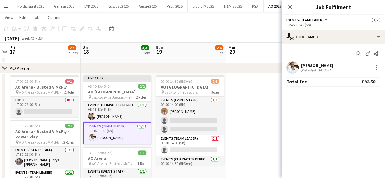
scroll to position [0, 0]
click at [350, 144] on mat-expansion-panel "check Confirmed Start chat Send notification Share [PERSON_NAME] Not rated 14.3…" at bounding box center [334, 111] width 104 height 134
click at [252, 120] on app-date-cell at bounding box center [262, 140] width 73 height 134
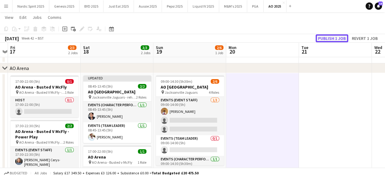
click at [332, 39] on button "Publish 1 job" at bounding box center [332, 38] width 33 height 8
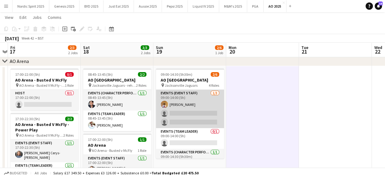
click at [195, 114] on app-card-role "Events (Event Staff) [DATE] 09:00-14:00 (5h) [PERSON_NAME] single-neutral-actio…" at bounding box center [190, 109] width 68 height 38
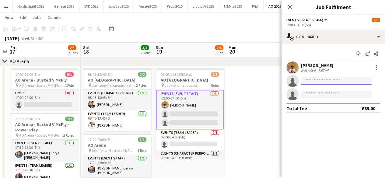
click at [310, 82] on input at bounding box center [336, 80] width 71 height 7
click at [310, 82] on input "*" at bounding box center [336, 80] width 71 height 7
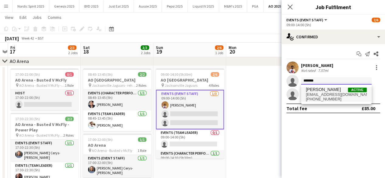
type input "*******"
click at [317, 98] on span "[PHONE_NUMBER]" at bounding box center [336, 99] width 61 height 5
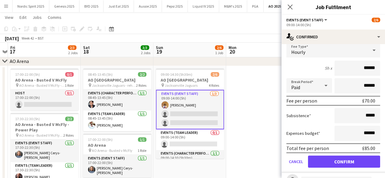
scroll to position [78, 0]
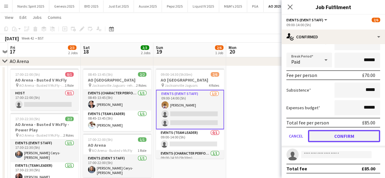
click at [358, 135] on button "Confirm" at bounding box center [344, 136] width 72 height 12
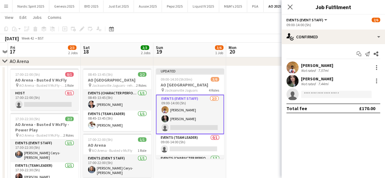
scroll to position [0, 0]
click at [273, 88] on app-date-cell at bounding box center [262, 133] width 73 height 134
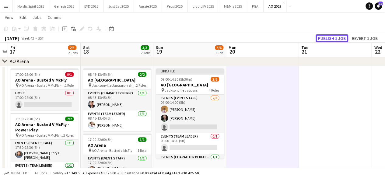
click at [329, 38] on button "Publish 1 job" at bounding box center [332, 38] width 33 height 8
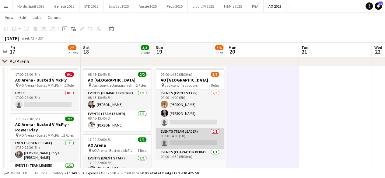
click at [192, 139] on app-card-role "Events (Team Leader) 0/1 09:00-14:00 (5h) single-neutral-actions" at bounding box center [190, 138] width 68 height 21
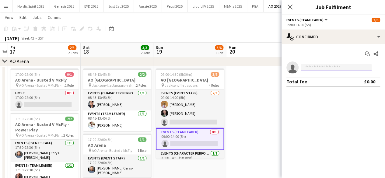
click at [304, 64] on input at bounding box center [336, 67] width 71 height 7
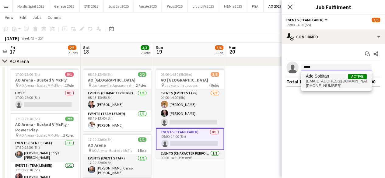
type input "*****"
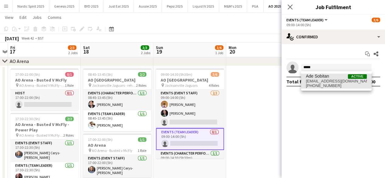
click at [311, 78] on span "Ade Sobitan" at bounding box center [317, 76] width 23 height 5
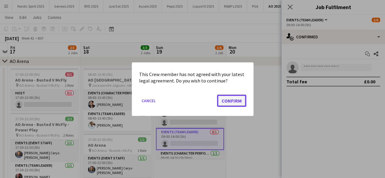
click at [244, 100] on button "Confirm" at bounding box center [231, 100] width 29 height 12
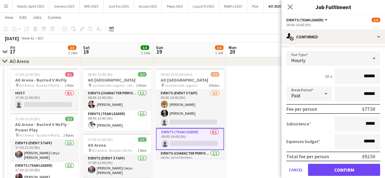
scroll to position [51, 0]
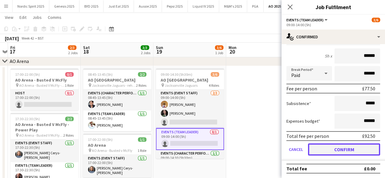
click at [355, 145] on button "Confirm" at bounding box center [344, 149] width 72 height 12
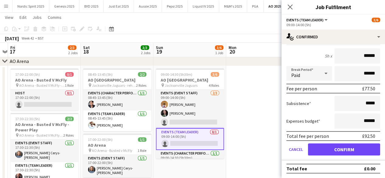
scroll to position [0, 0]
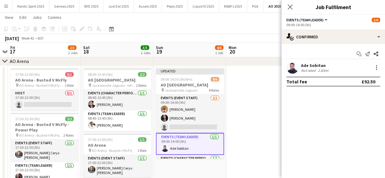
click at [245, 104] on app-date-cell at bounding box center [262, 133] width 73 height 134
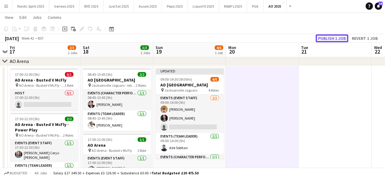
click at [332, 34] on button "Publish 1 job" at bounding box center [332, 38] width 33 height 8
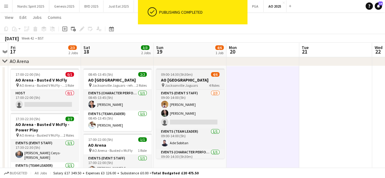
scroll to position [0, 209]
drag, startPoint x: 219, startPoint y: 107, endPoint x: 220, endPoint y: 119, distance: 12.2
click at [220, 119] on div "Events (Event Staff) [DATE] 09:00-14:00 (5h) [PERSON_NAME] [PERSON_NAME] single…" at bounding box center [191, 124] width 68 height 69
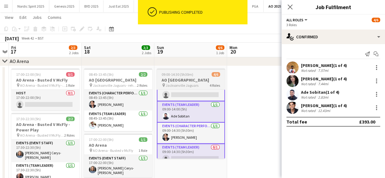
scroll to position [34, 0]
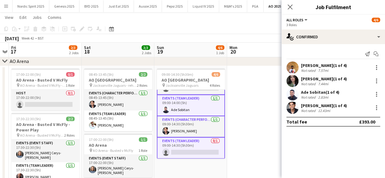
click at [237, 119] on app-date-cell at bounding box center [263, 133] width 73 height 134
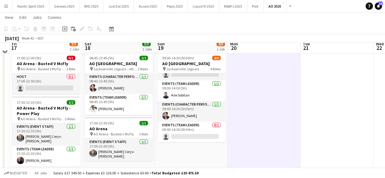
scroll to position [76, 0]
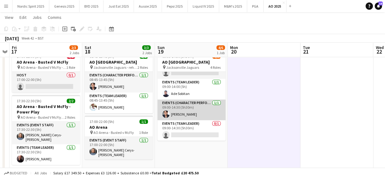
click at [176, 108] on app-card-role "Events (Character Performer) [DATE] 09:00-14:30 (5h30m) [PERSON_NAME]" at bounding box center [191, 110] width 68 height 21
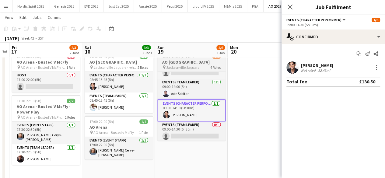
click at [173, 64] on h3 "AO [GEOGRAPHIC_DATA]" at bounding box center [191, 61] width 68 height 5
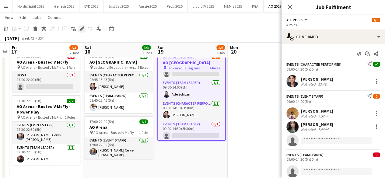
click at [83, 29] on icon "Edit" at bounding box center [81, 28] width 5 height 5
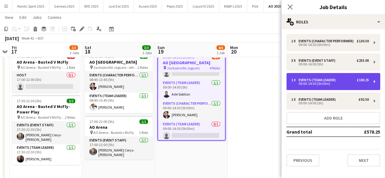
click at [325, 82] on div "09:00-14:30 (5h30m)" at bounding box center [330, 83] width 78 height 3
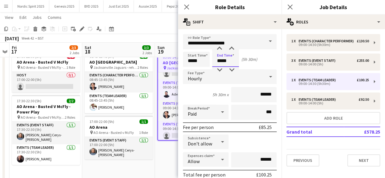
click at [231, 61] on input "*****" at bounding box center [225, 59] width 27 height 15
click at [219, 47] on div at bounding box center [219, 49] width 12 height 6
type input "*****"
click at [219, 47] on div at bounding box center [219, 49] width 12 height 6
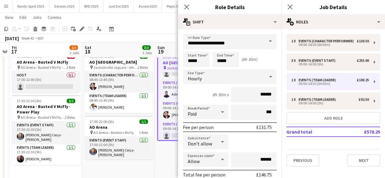
click at [268, 61] on div "Start Time ***** End Time ***** (8h 30m)" at bounding box center [230, 59] width 94 height 15
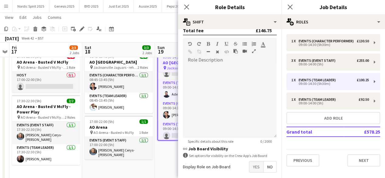
scroll to position [195, 0]
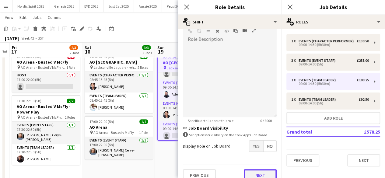
click at [262, 172] on button "Next" at bounding box center [260, 175] width 33 height 12
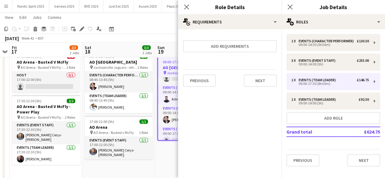
scroll to position [0, 0]
click at [266, 77] on button "Next" at bounding box center [260, 81] width 33 height 12
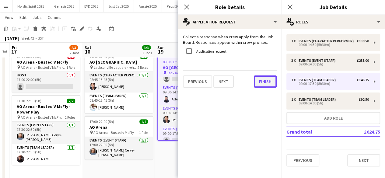
click at [266, 78] on button "Finish" at bounding box center [265, 82] width 23 height 12
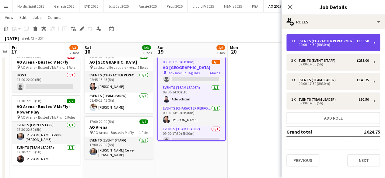
click at [321, 46] on div "09:00-14:30 (5h30m)" at bounding box center [330, 44] width 78 height 3
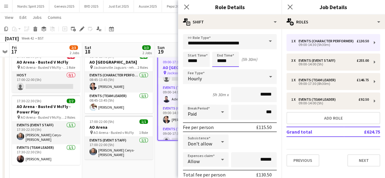
click at [231, 62] on input "*****" at bounding box center [225, 59] width 27 height 15
click at [219, 49] on div at bounding box center [219, 49] width 12 height 6
type input "*****"
click at [219, 49] on div at bounding box center [219, 49] width 12 height 6
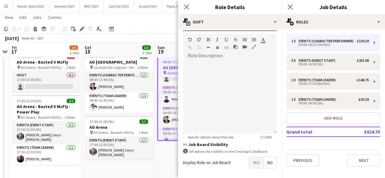
scroll to position [195, 0]
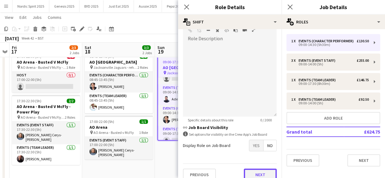
click at [257, 171] on button "Next" at bounding box center [260, 175] width 33 height 12
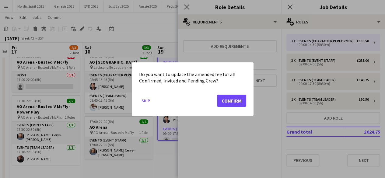
scroll to position [0, 0]
click at [234, 98] on button "Confirm" at bounding box center [231, 100] width 29 height 12
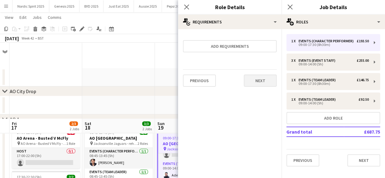
scroll to position [76, 0]
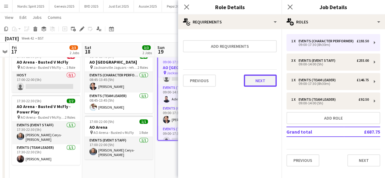
click at [257, 81] on button "Next" at bounding box center [260, 81] width 33 height 12
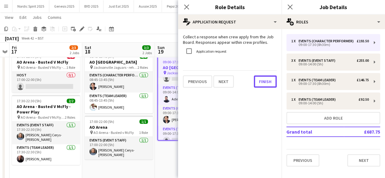
click at [257, 81] on button "Finish" at bounding box center [265, 82] width 23 height 12
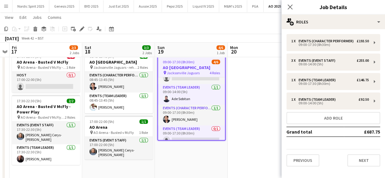
scroll to position [37, 0]
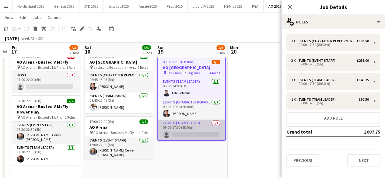
click at [203, 134] on app-card-role "Events (Team Leader) 0/1 09:00-17:30 (8h30m) single-neutral-actions" at bounding box center [191, 130] width 67 height 21
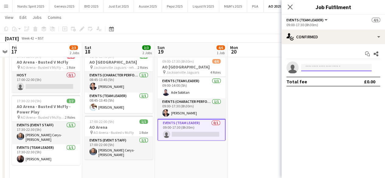
click at [322, 70] on input at bounding box center [336, 67] width 71 height 7
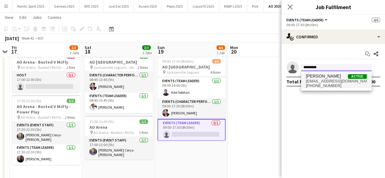
type input "*********"
click at [321, 80] on span "[EMAIL_ADDRESS][DOMAIN_NAME]" at bounding box center [336, 81] width 61 height 5
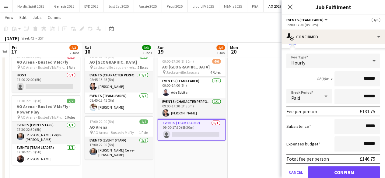
scroll to position [43, 0]
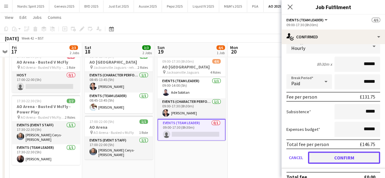
click at [346, 161] on button "Confirm" at bounding box center [344, 158] width 72 height 12
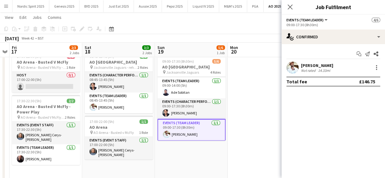
scroll to position [0, 0]
click at [251, 123] on app-date-cell at bounding box center [264, 115] width 73 height 134
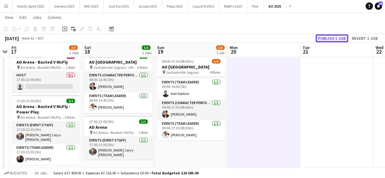
click at [339, 40] on button "Publish 1 job" at bounding box center [332, 38] width 33 height 8
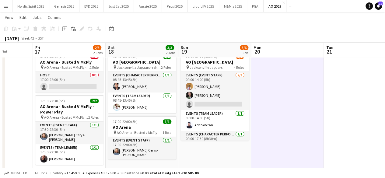
scroll to position [0, 184]
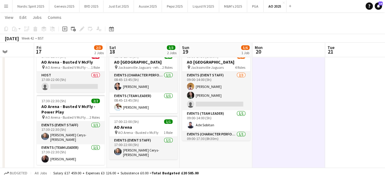
drag, startPoint x: 190, startPoint y: 153, endPoint x: 215, endPoint y: 154, distance: 25.0
click at [215, 154] on app-calendar-viewport "Tue 14 Wed 15 Thu 16 Fri 17 2/3 2 Jobs Sat 18 3/3 2 Jobs Sun 19 5/6 1 Job Mon 2…" at bounding box center [192, 79] width 385 height 262
click at [77, 57] on app-board-header-date "Fri 17 2/3 2 Jobs" at bounding box center [70, 50] width 73 height 15
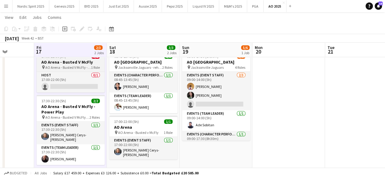
click at [81, 64] on h3 "AO Arena - Busted V McFly" at bounding box center [71, 61] width 68 height 5
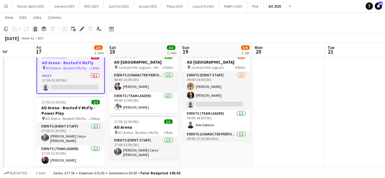
click at [34, 27] on icon at bounding box center [35, 27] width 4 height 2
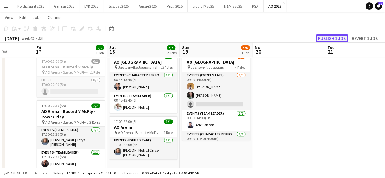
click at [327, 37] on button "Publish 1 job" at bounding box center [332, 38] width 33 height 8
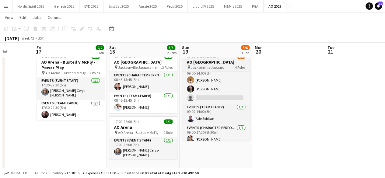
scroll to position [0, 0]
